Goal: Task Accomplishment & Management: Manage account settings

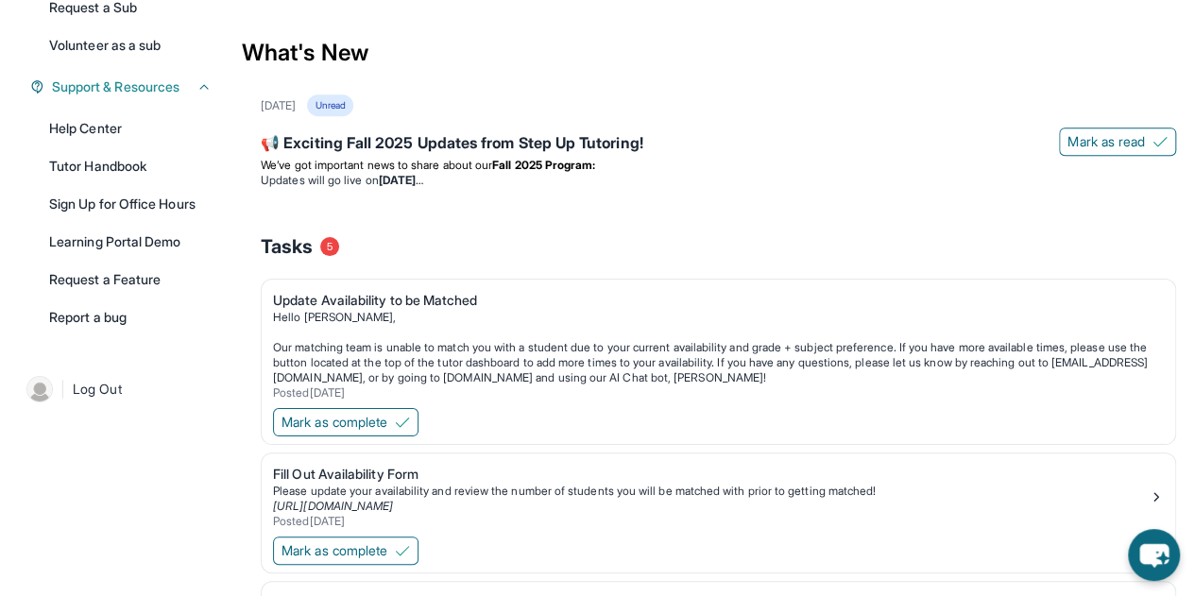
scroll to position [395, 0]
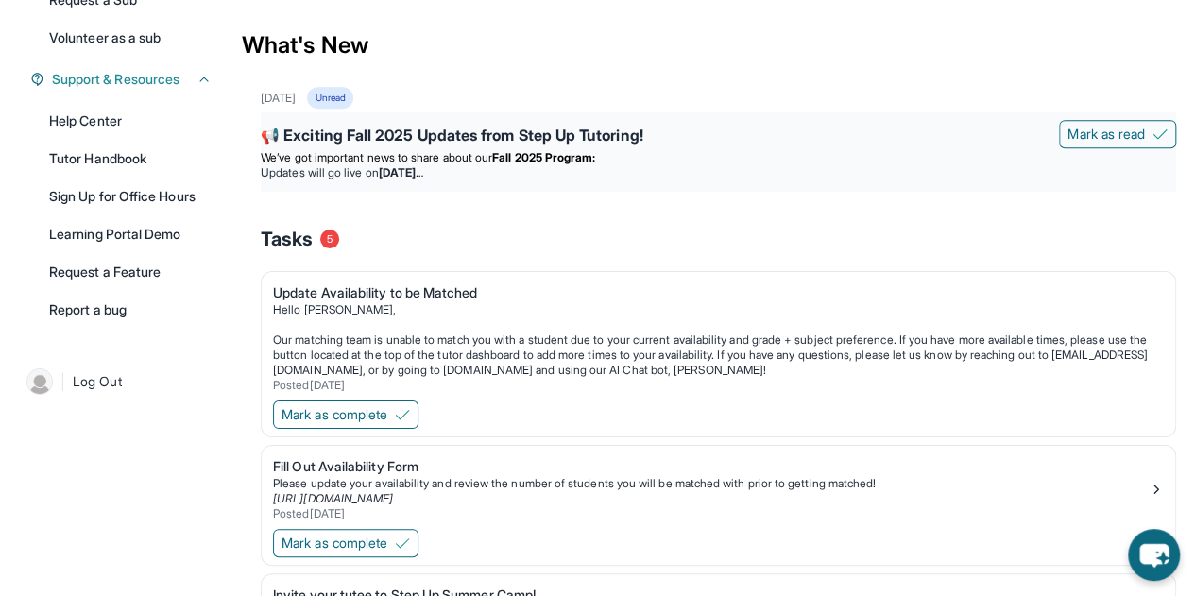
click at [358, 126] on div "📢 Exciting Fall 2025 Updates from Step Up Tutoring!" at bounding box center [719, 137] width 916 height 26
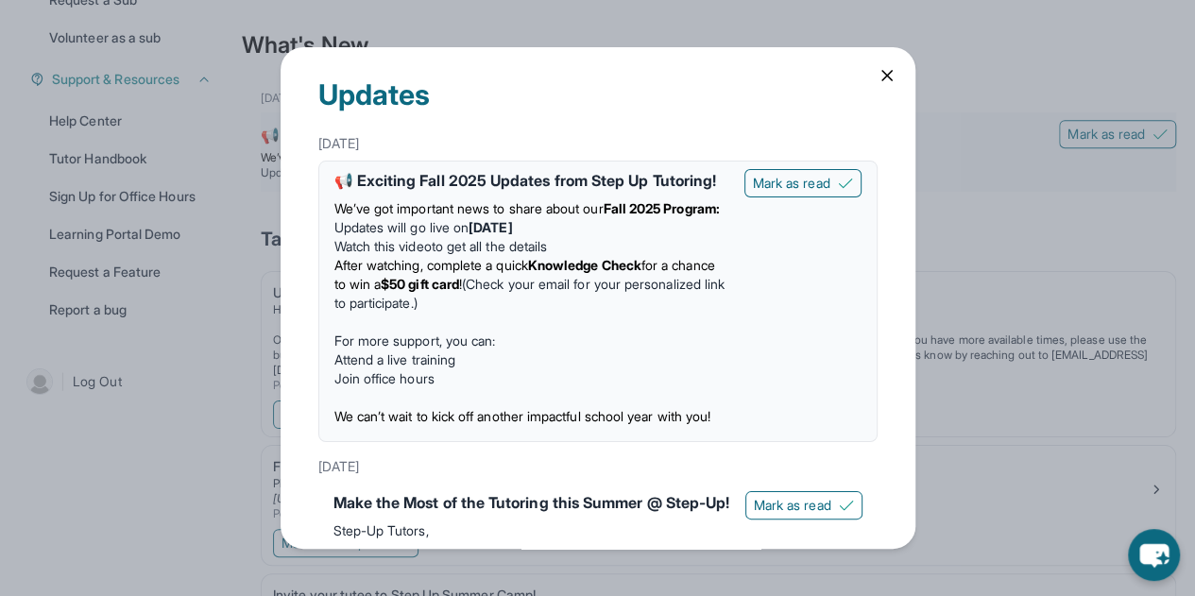
scroll to position [33, 0]
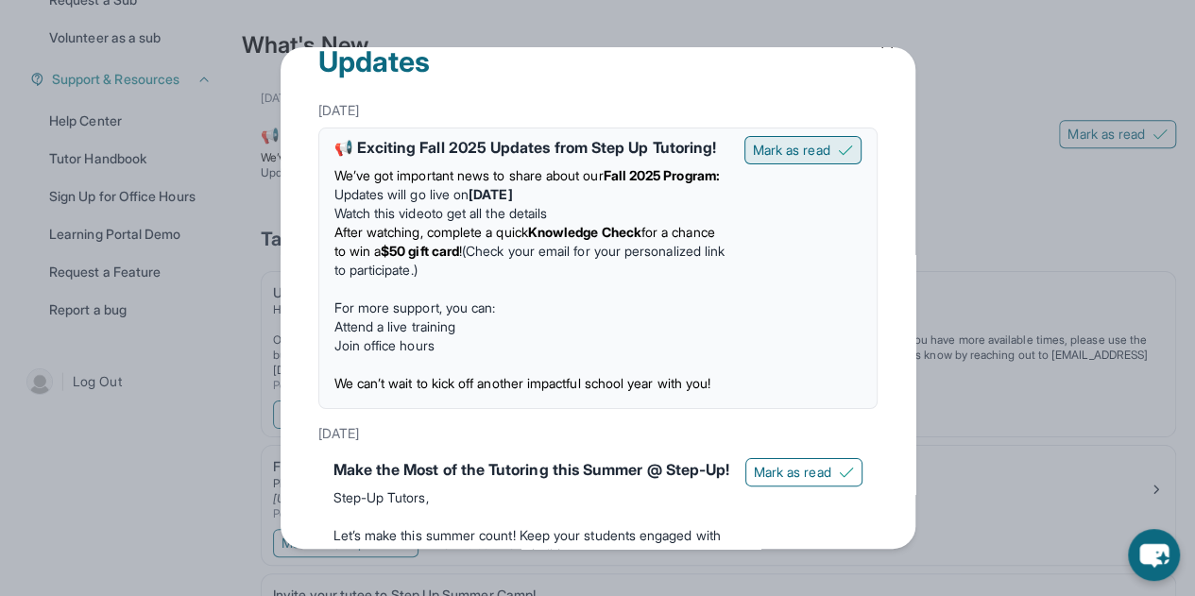
click at [827, 143] on button "Mark as read" at bounding box center [803, 150] width 117 height 28
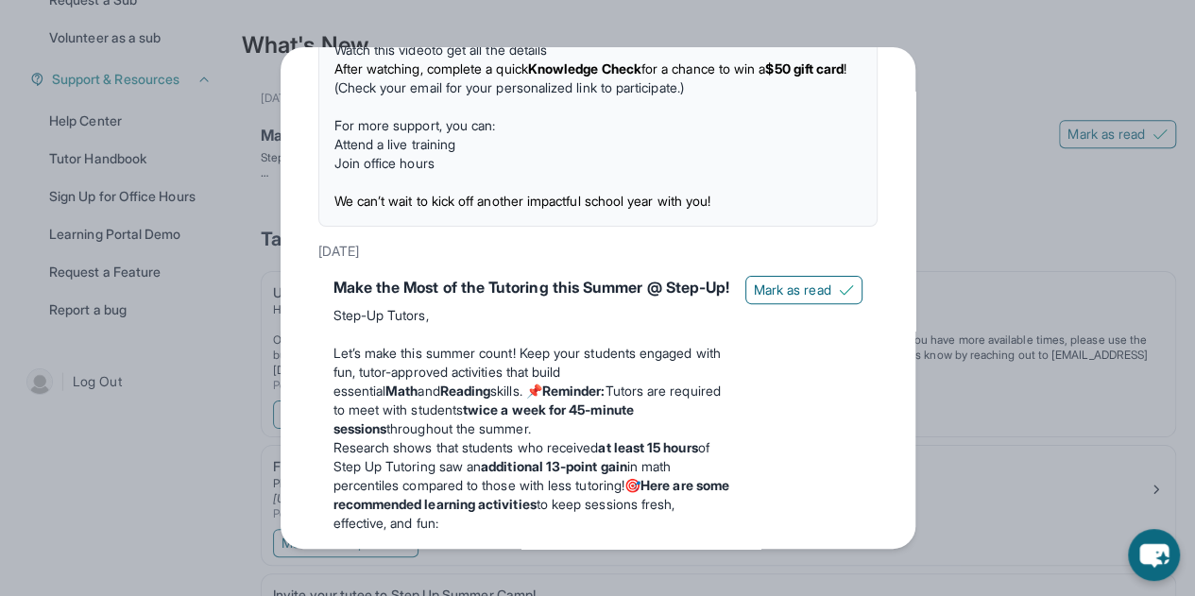
scroll to position [246, 0]
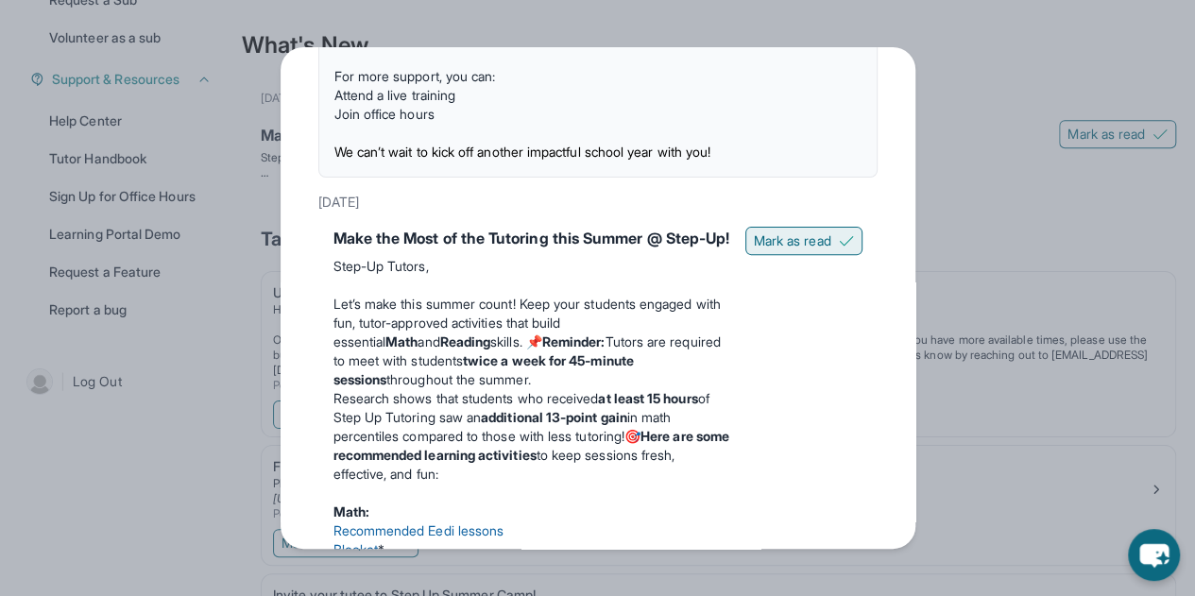
click at [787, 244] on span "Mark as read" at bounding box center [792, 241] width 77 height 19
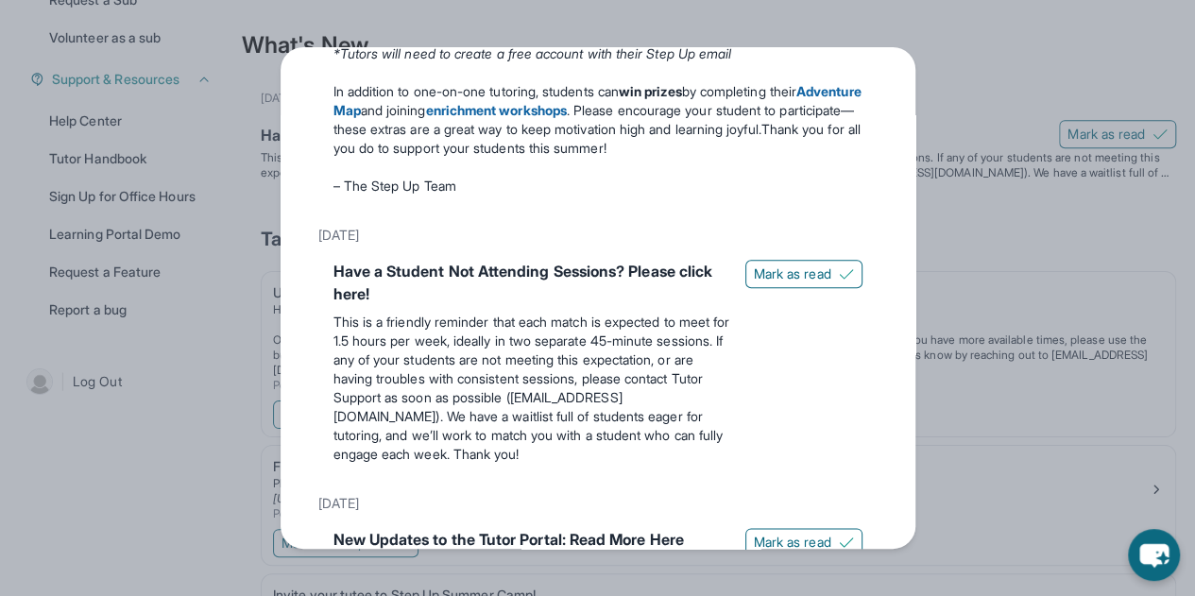
scroll to position [897, 0]
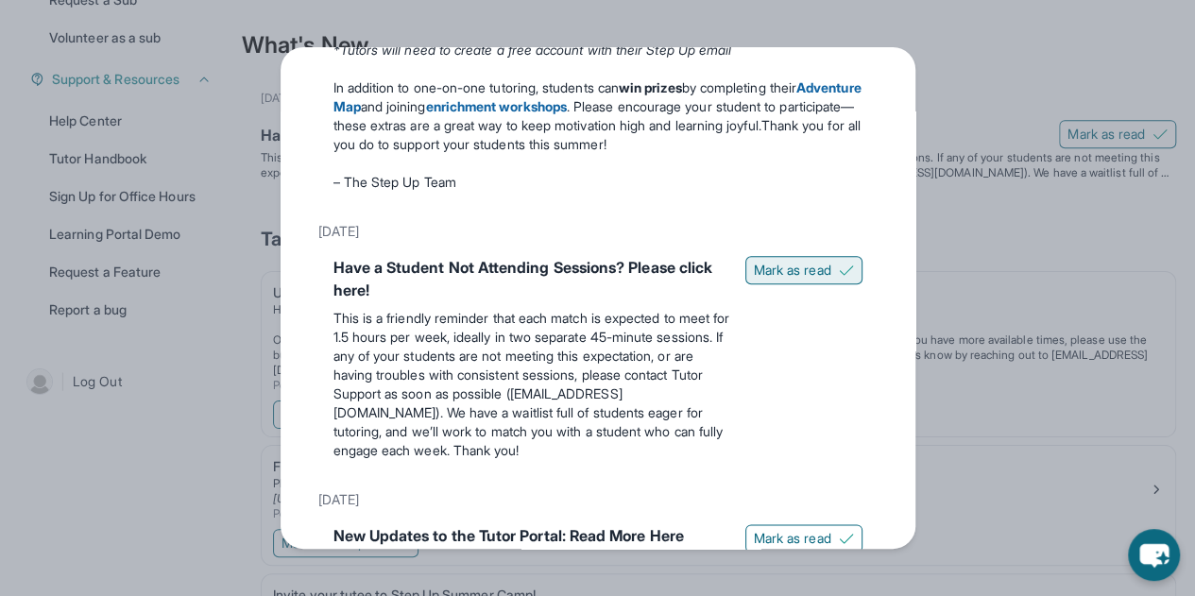
click at [811, 280] on span "Mark as read" at bounding box center [792, 270] width 77 height 19
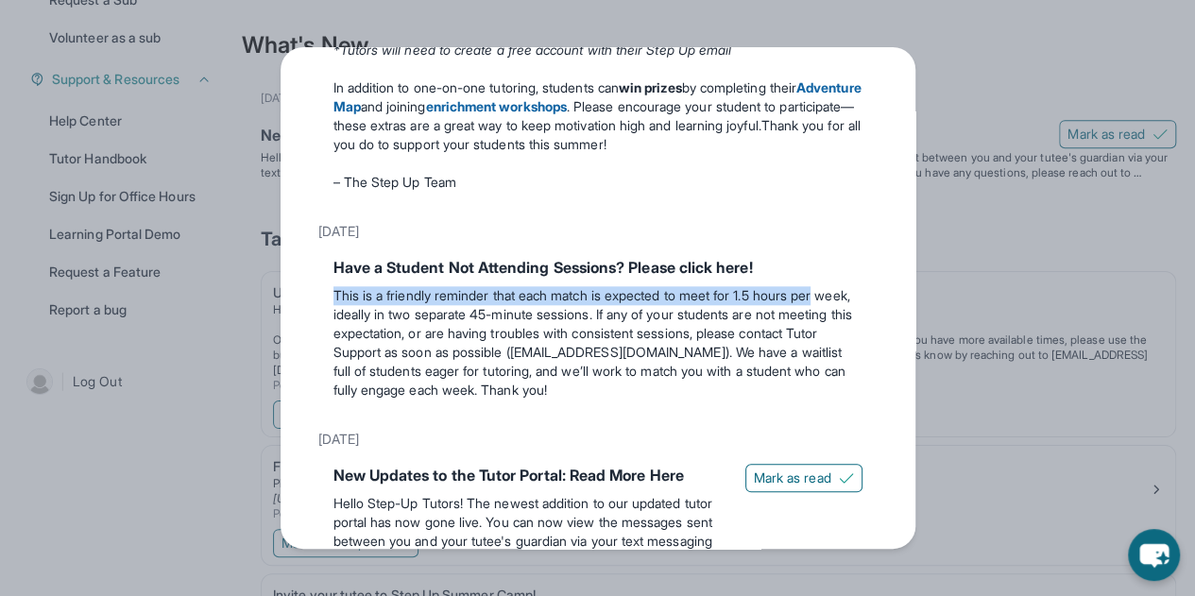
drag, startPoint x: 922, startPoint y: 274, endPoint x: 913, endPoint y: 298, distance: 25.4
click at [913, 298] on div "Updates [DATE] 📢 Exciting Fall 2025 Updates from Step Up Tutoring! We’ve got im…" at bounding box center [597, 298] width 1195 height 596
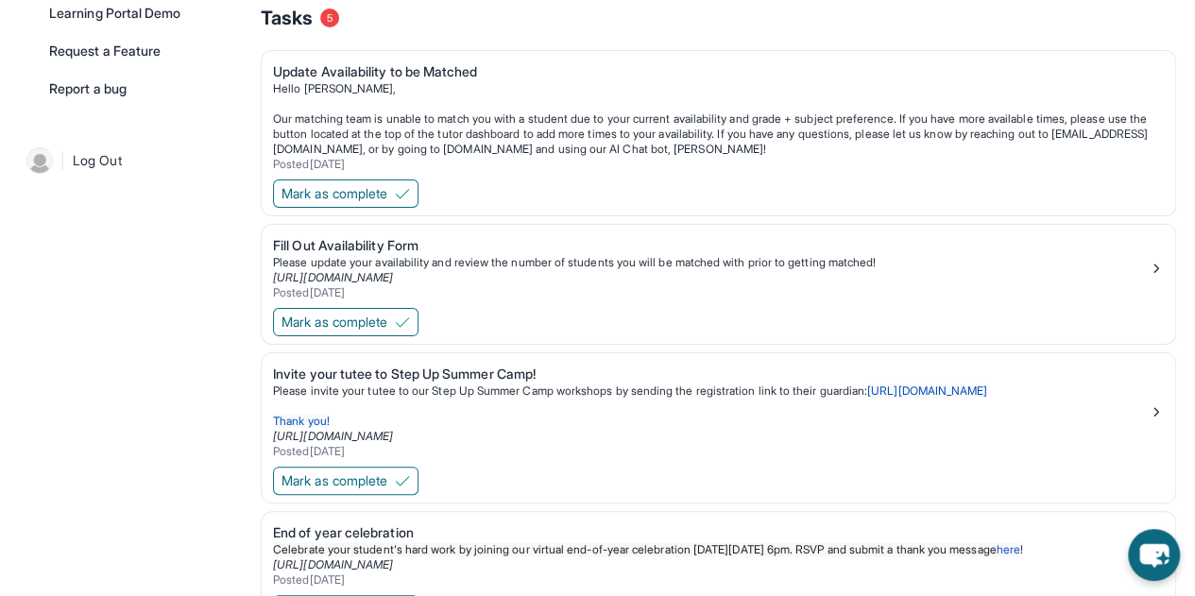
scroll to position [620, 0]
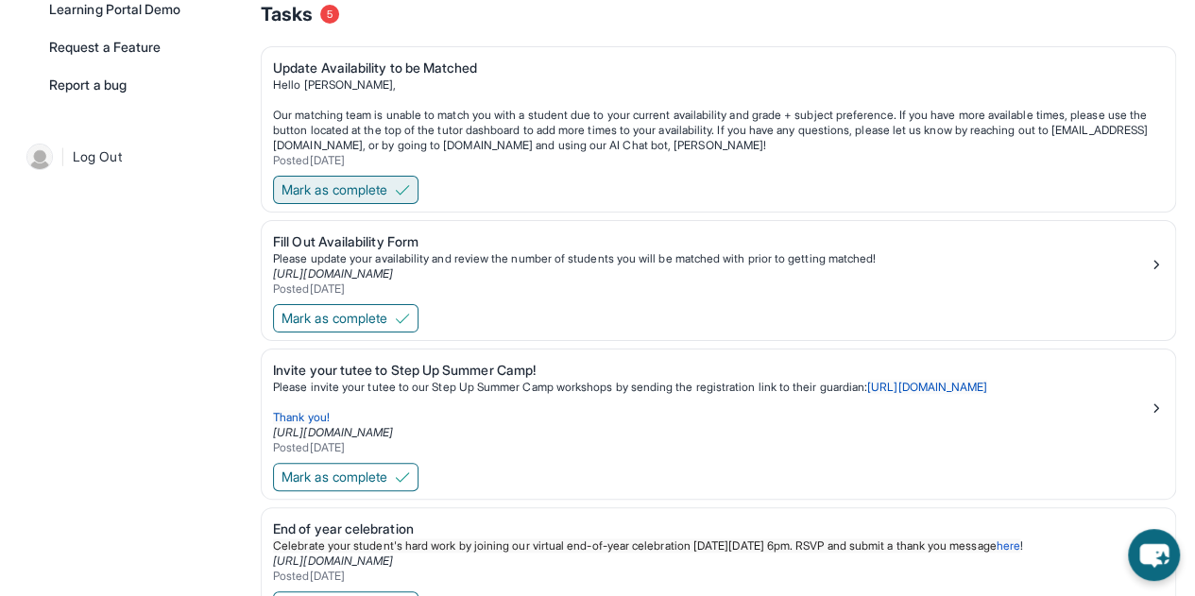
click at [400, 186] on button "Mark as complete" at bounding box center [346, 190] width 146 height 28
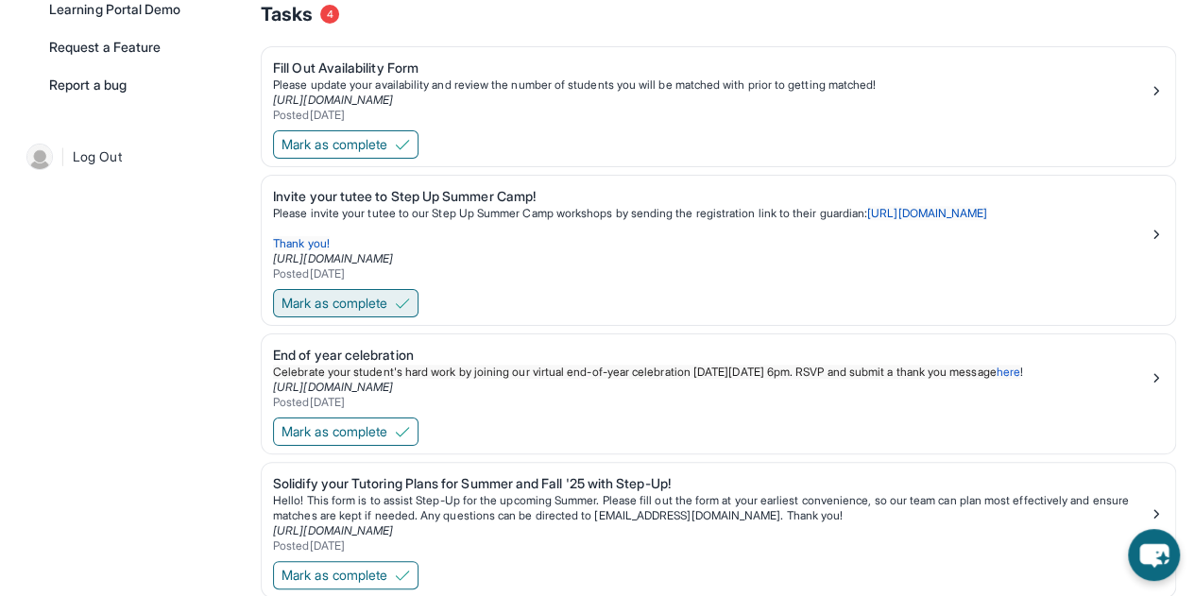
click at [387, 307] on span "Mark as complete" at bounding box center [335, 303] width 106 height 19
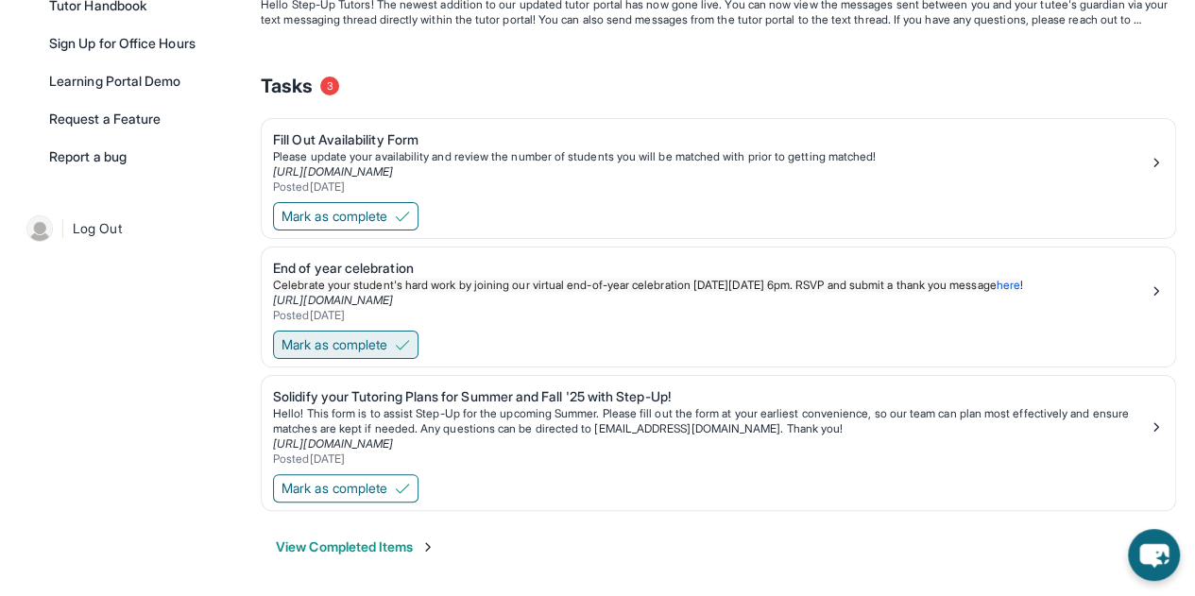
click at [398, 341] on button "Mark as complete" at bounding box center [346, 345] width 146 height 28
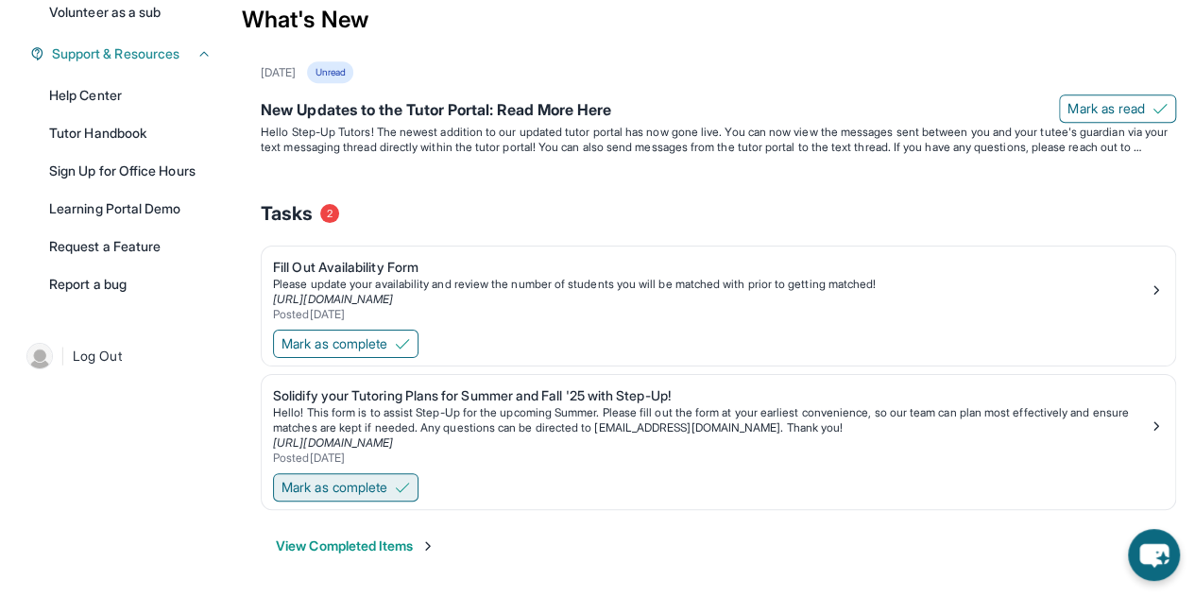
click at [387, 478] on span "Mark as complete" at bounding box center [335, 487] width 106 height 19
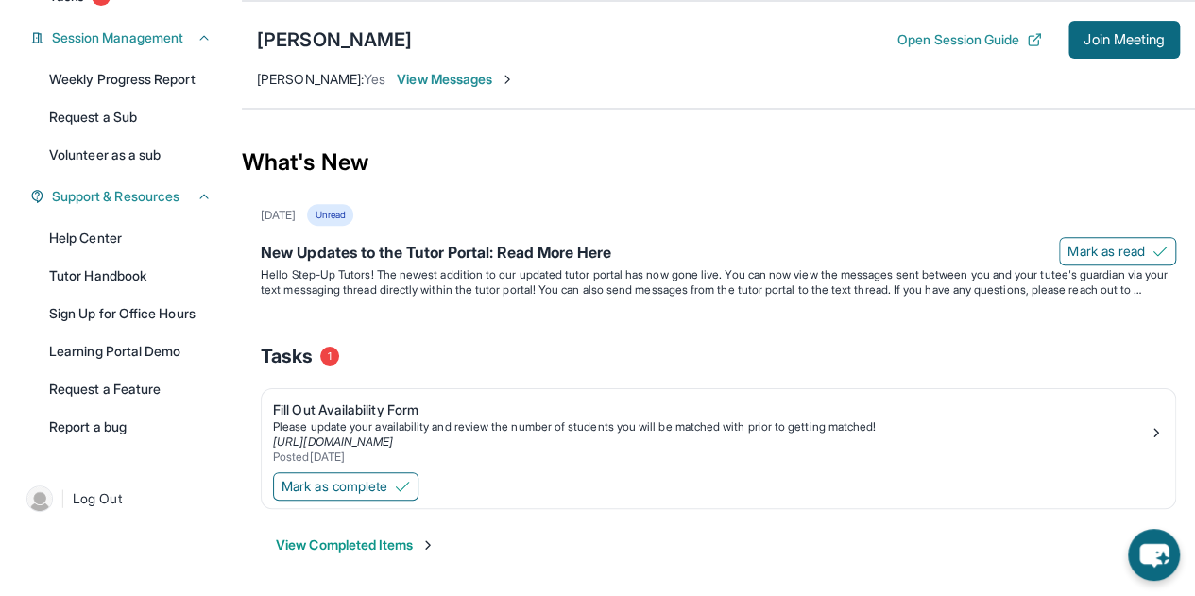
click at [483, 75] on span "View Messages" at bounding box center [456, 79] width 118 height 19
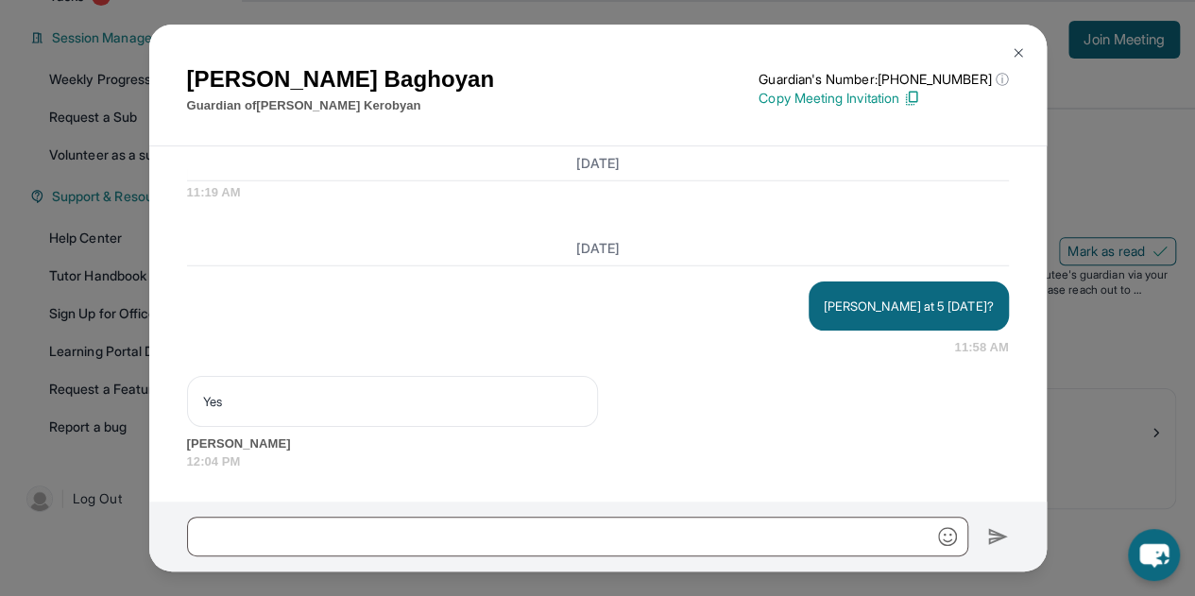
scroll to position [13646, 0]
